Goal: Navigation & Orientation: Find specific page/section

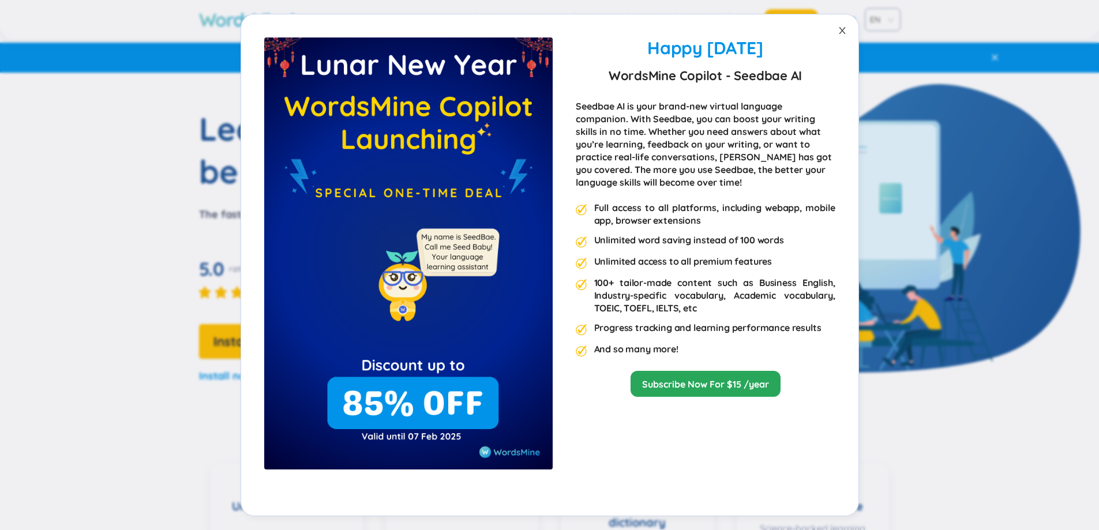
click at [843, 29] on icon "close" at bounding box center [842, 31] width 6 height 7
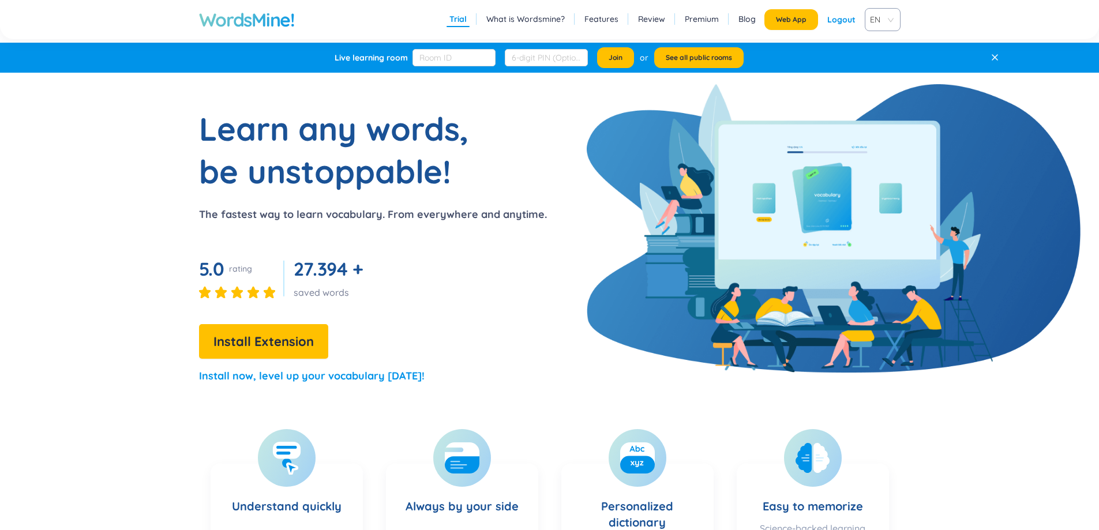
click at [655, 17] on link "Review" at bounding box center [651, 19] width 27 height 12
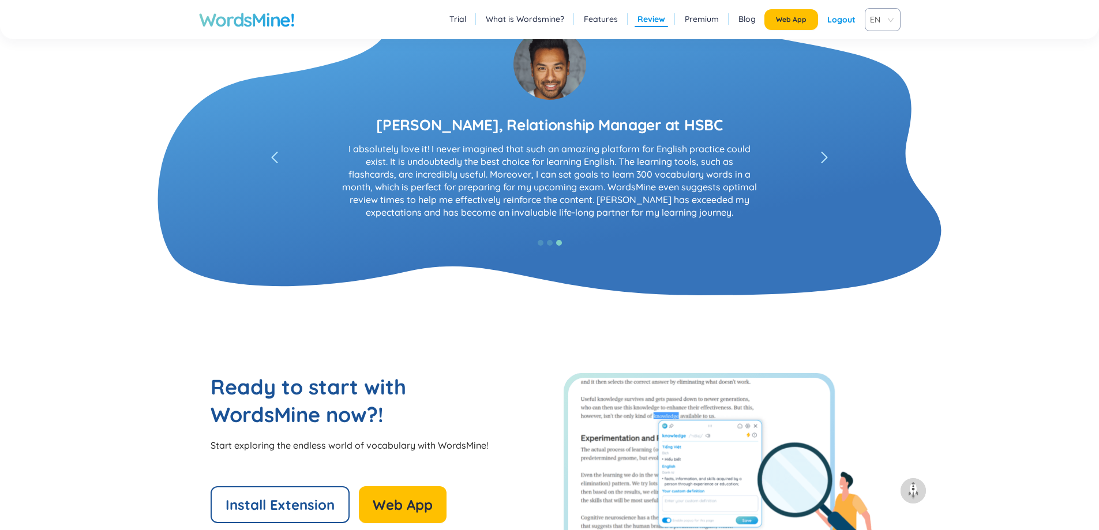
scroll to position [2187, 0]
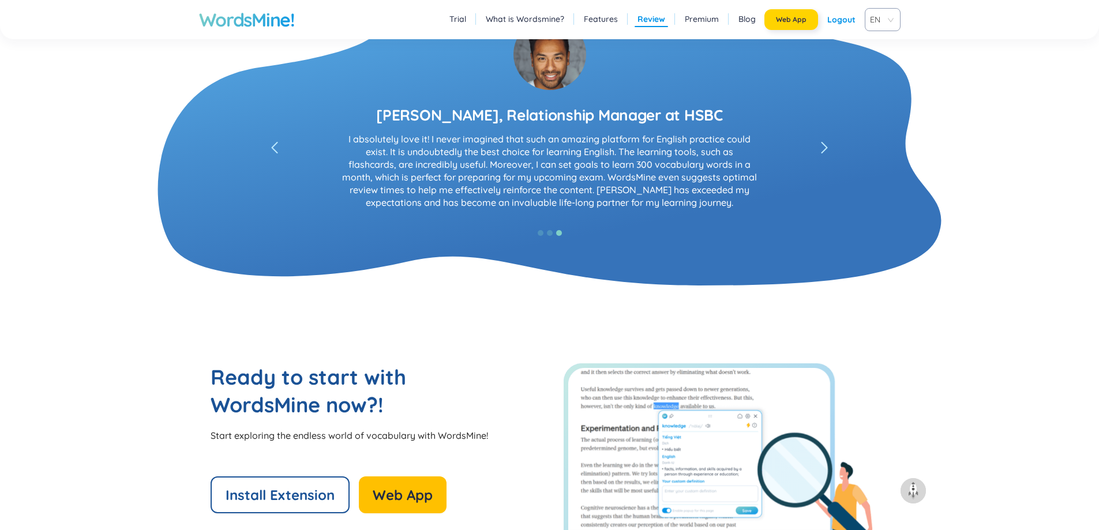
click at [794, 20] on span "Web App" at bounding box center [791, 19] width 31 height 9
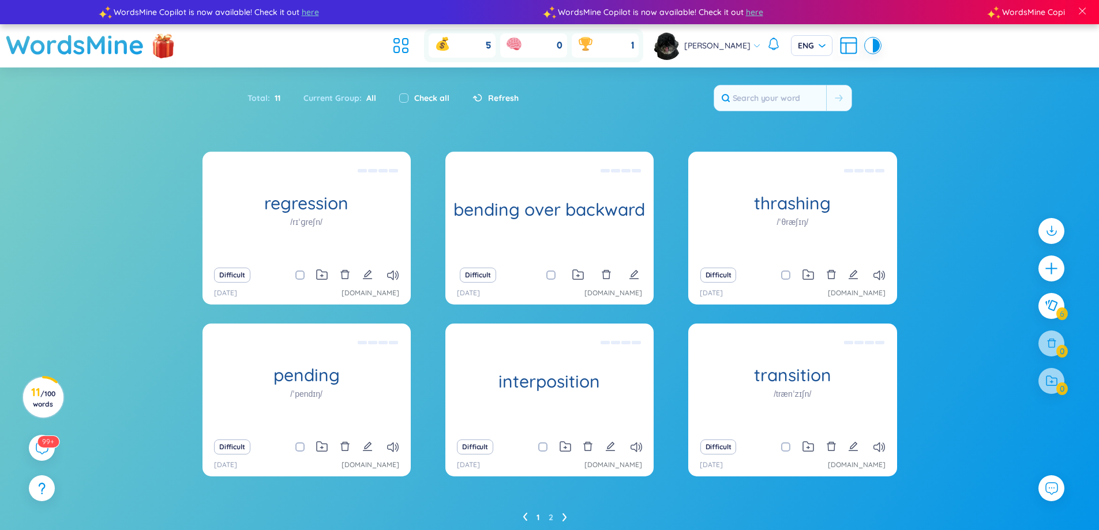
click at [555, 515] on ul "1 2" at bounding box center [550, 517] width 54 height 18
click at [552, 517] on link "2" at bounding box center [551, 517] width 5 height 17
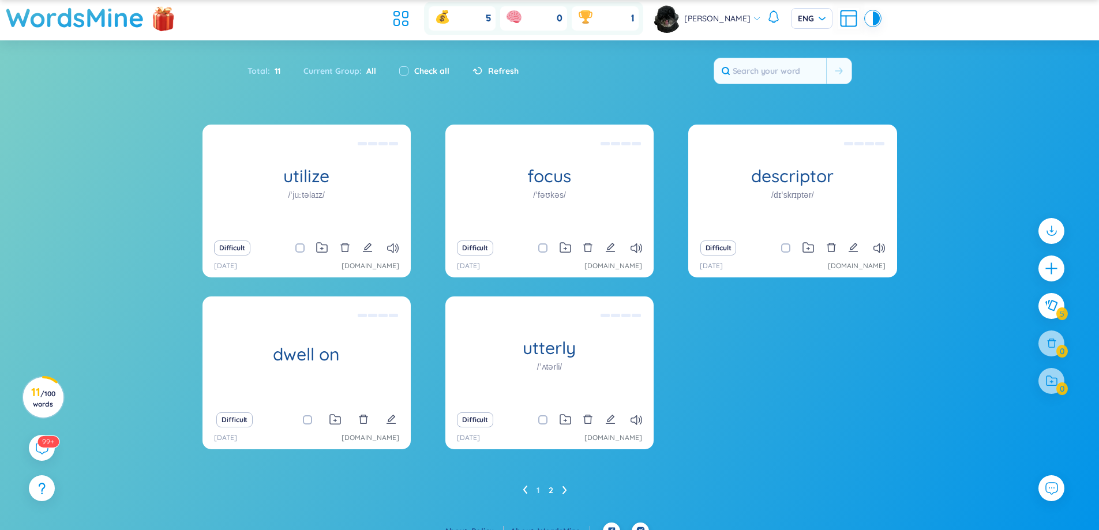
scroll to position [43, 0]
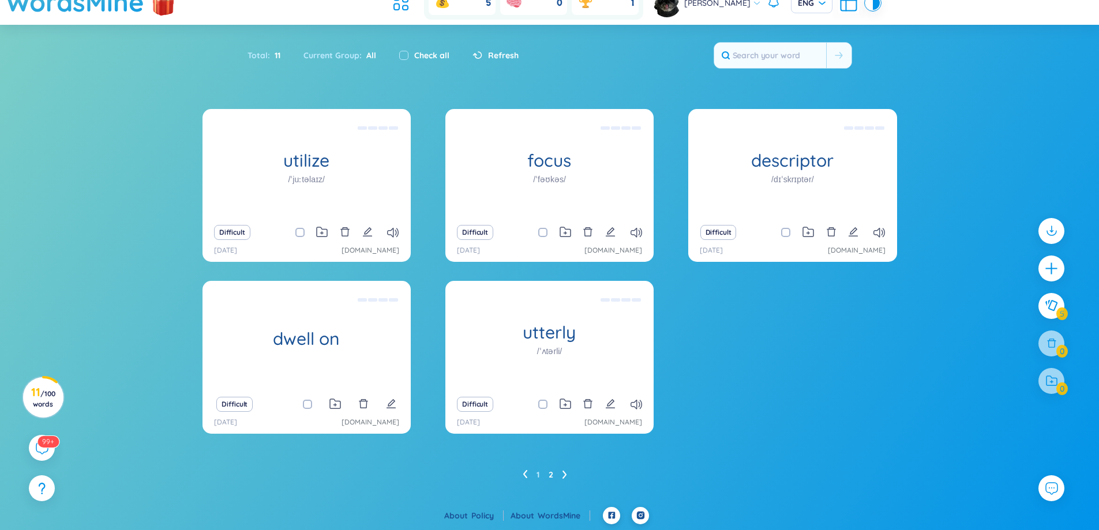
click at [540, 477] on ul "1 2" at bounding box center [550, 475] width 54 height 18
click at [534, 474] on ul "1 2" at bounding box center [550, 475] width 54 height 18
click at [536, 474] on link "1" at bounding box center [537, 474] width 3 height 17
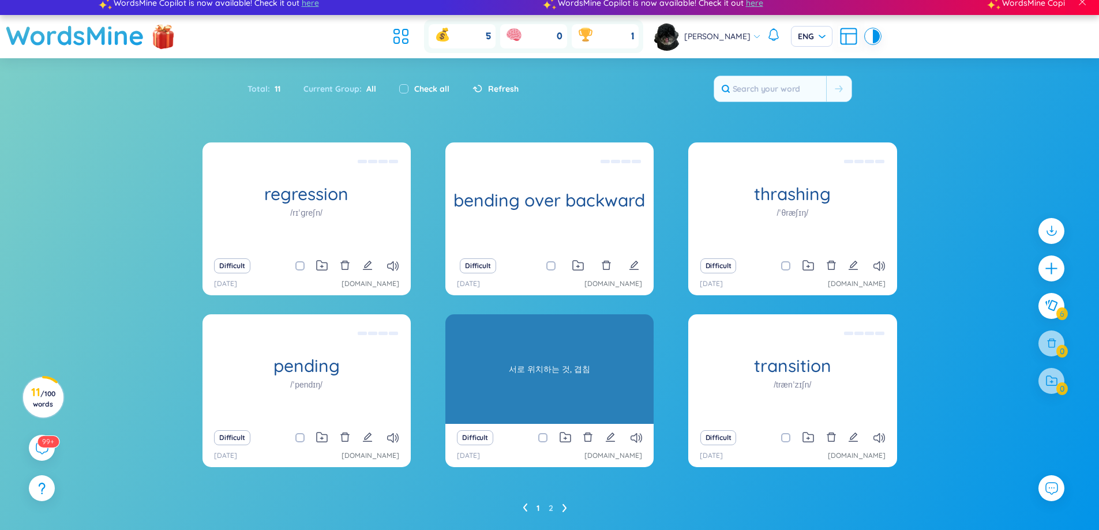
scroll to position [0, 0]
